Goal: Task Accomplishment & Management: Use online tool/utility

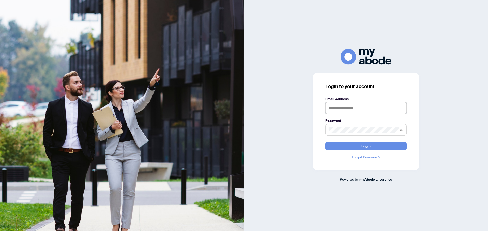
type input "**********"
click at [378, 149] on button "Login" at bounding box center [365, 146] width 81 height 9
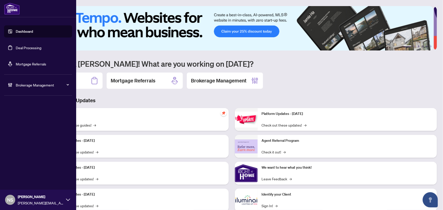
click at [16, 48] on link "Deal Processing" at bounding box center [29, 47] width 26 height 5
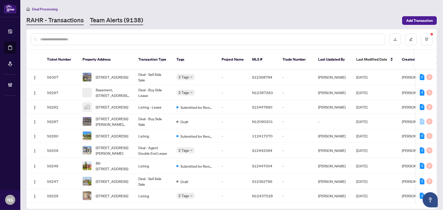
click at [119, 23] on link "Team Alerts (9138)" at bounding box center [116, 20] width 53 height 9
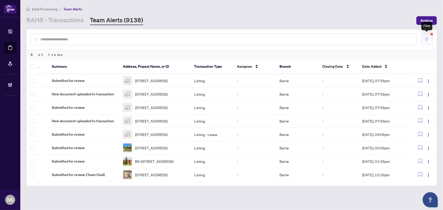
click at [433, 40] on button "button" at bounding box center [427, 40] width 12 height 12
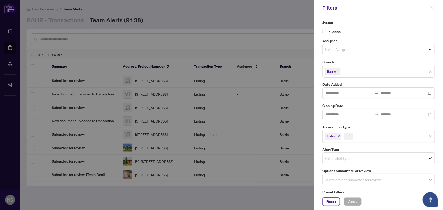
click at [338, 135] on icon "close" at bounding box center [339, 136] width 3 height 3
click at [350, 136] on icon "close" at bounding box center [350, 136] width 3 height 3
click at [340, 179] on input "search" at bounding box center [343, 179] width 36 height 6
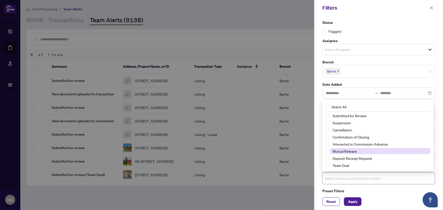
click at [344, 150] on span "Mutual Release" at bounding box center [345, 151] width 24 height 5
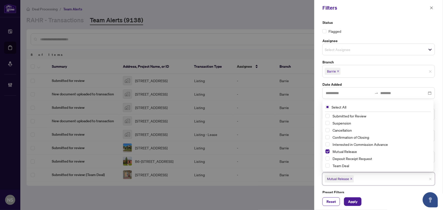
click at [342, 126] on div "Suspension" at bounding box center [378, 123] width 105 height 6
click at [342, 123] on span "Suspension" at bounding box center [342, 123] width 19 height 5
click at [343, 129] on span "Cancellation" at bounding box center [342, 130] width 19 height 5
click at [356, 201] on span "Apply" at bounding box center [352, 202] width 9 height 8
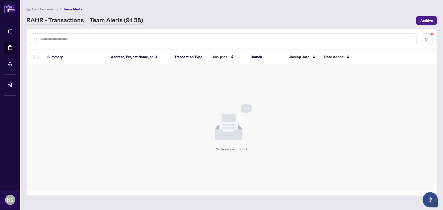
click at [54, 22] on link "RAHR - Transactions" at bounding box center [54, 20] width 57 height 9
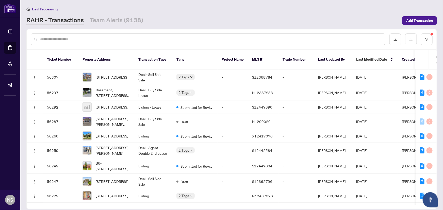
click at [62, 41] on input "text" at bounding box center [210, 40] width 341 height 6
click at [87, 37] on input "text" at bounding box center [210, 40] width 341 height 6
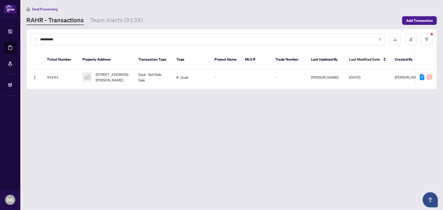
click at [63, 38] on input "**********" at bounding box center [209, 40] width 338 height 6
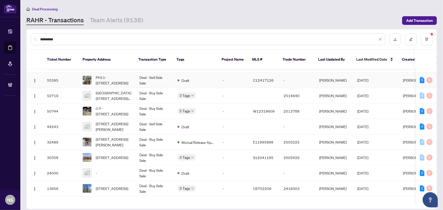
scroll to position [20, 0]
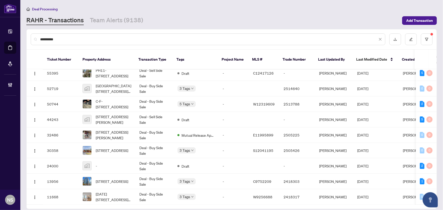
drag, startPoint x: 56, startPoint y: 38, endPoint x: 20, endPoint y: 36, distance: 36.1
click at [20, 36] on div "**********" at bounding box center [221, 105] width 443 height 210
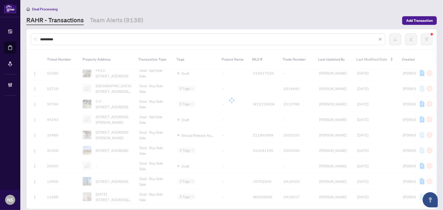
scroll to position [0, 0]
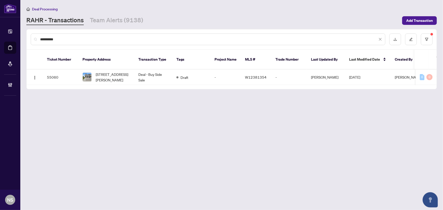
type input "**********"
